Goal: Find specific page/section: Find specific page/section

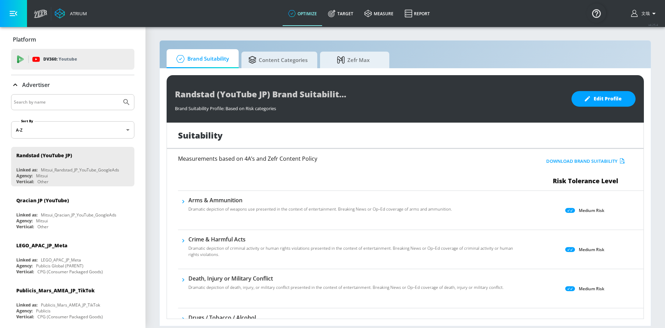
click at [653, 14] on icon "button" at bounding box center [654, 13] width 8 height 8
click at [596, 11] on img "Open Resource Center" at bounding box center [596, 12] width 19 height 19
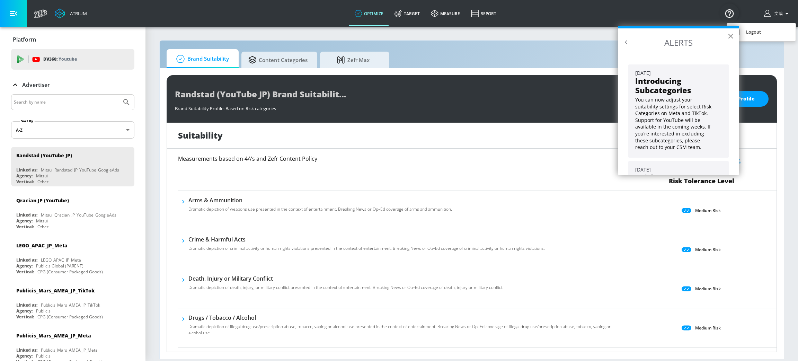
click at [657, 34] on button "×" at bounding box center [731, 35] width 7 height 11
